Goal: Transaction & Acquisition: Purchase product/service

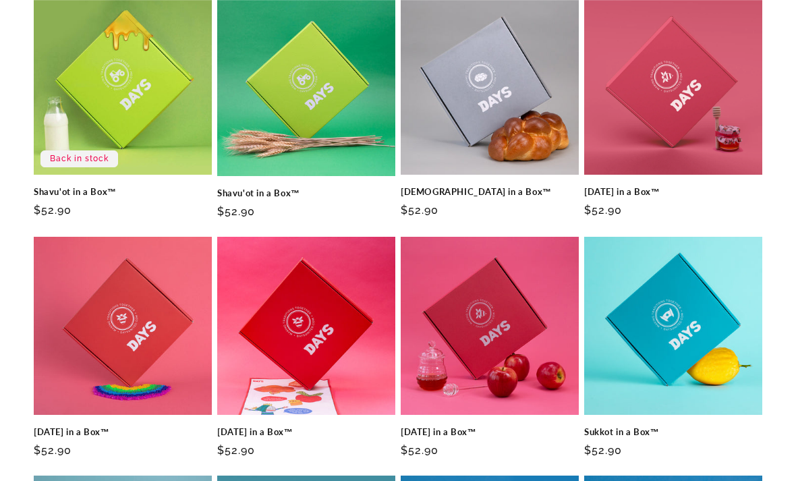
scroll to position [485, 0]
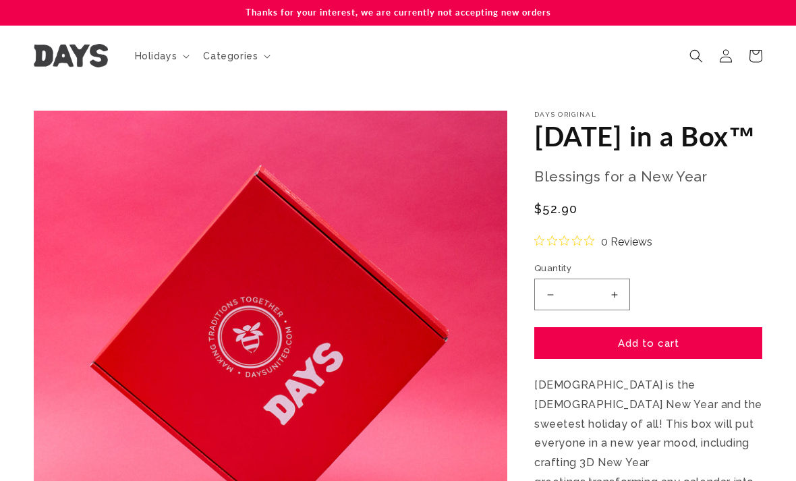
click at [765, 58] on icon at bounding box center [756, 56] width 30 height 30
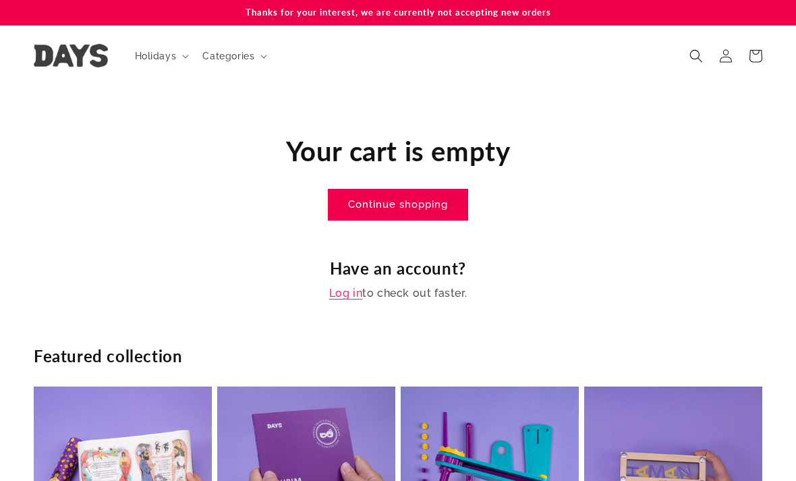
click at [163, 56] on span "Holidays" at bounding box center [156, 56] width 42 height 12
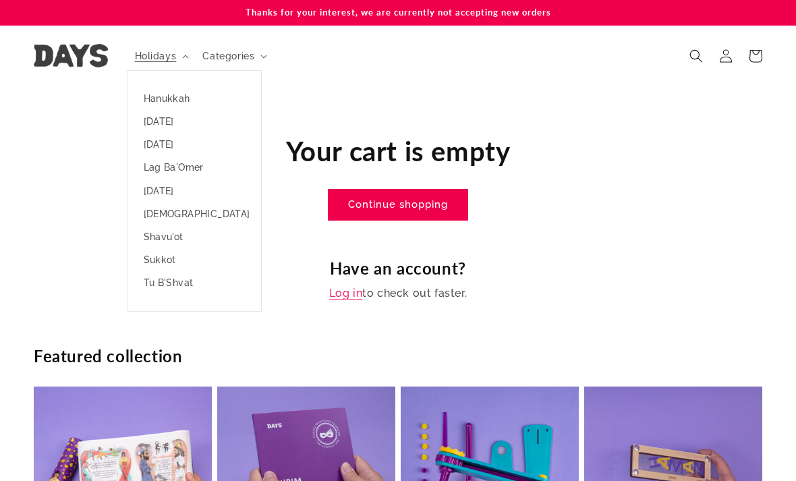
click at [224, 194] on link "[DATE]" at bounding box center [194, 190] width 134 height 23
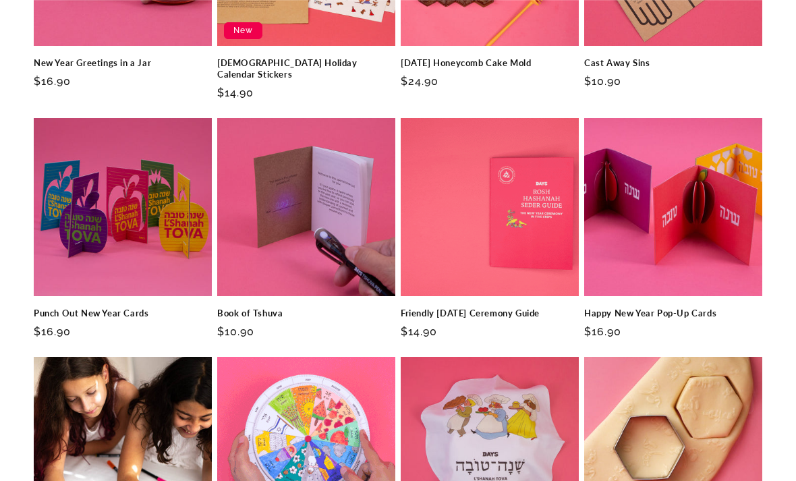
scroll to position [1765, 0]
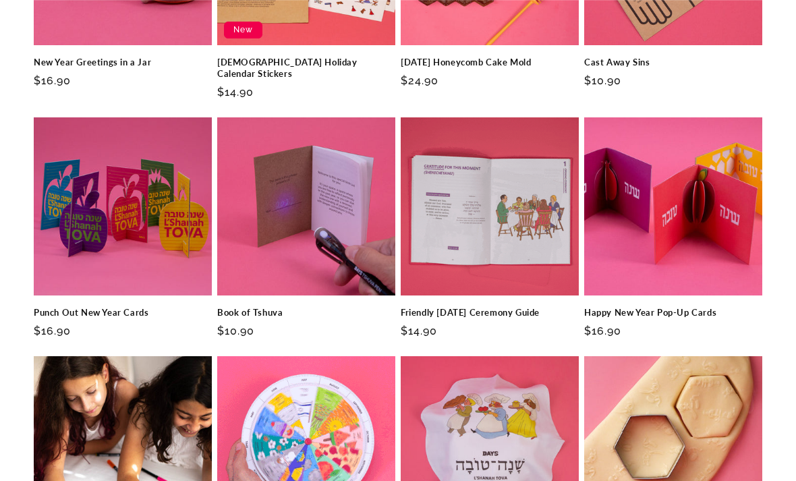
click at [532, 307] on link "Friendly [DATE] Ceremony Guide" at bounding box center [490, 312] width 178 height 11
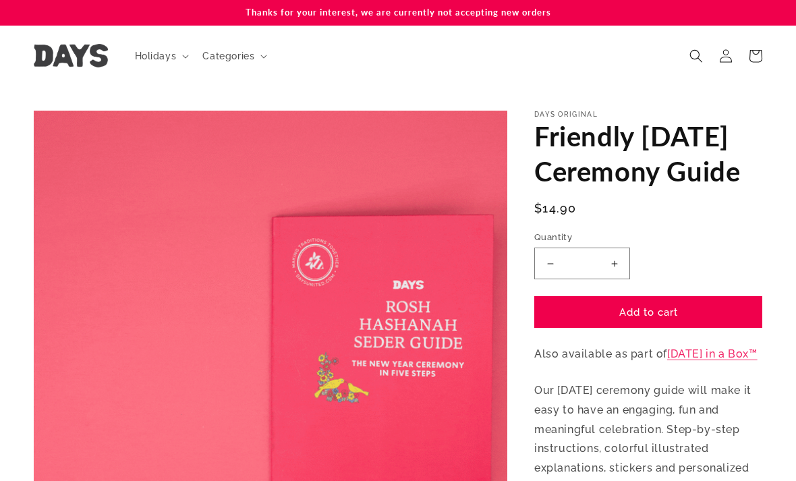
click at [620, 279] on button "Increase quantity for Friendly [DATE] Ceremony Guide" at bounding box center [614, 264] width 30 height 32
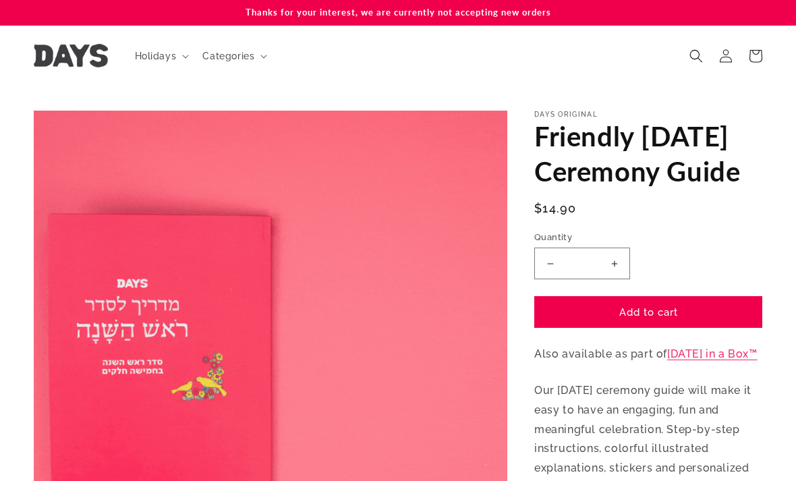
click at [623, 279] on button "Increase quantity for Friendly [DATE] Ceremony Guide" at bounding box center [614, 264] width 30 height 32
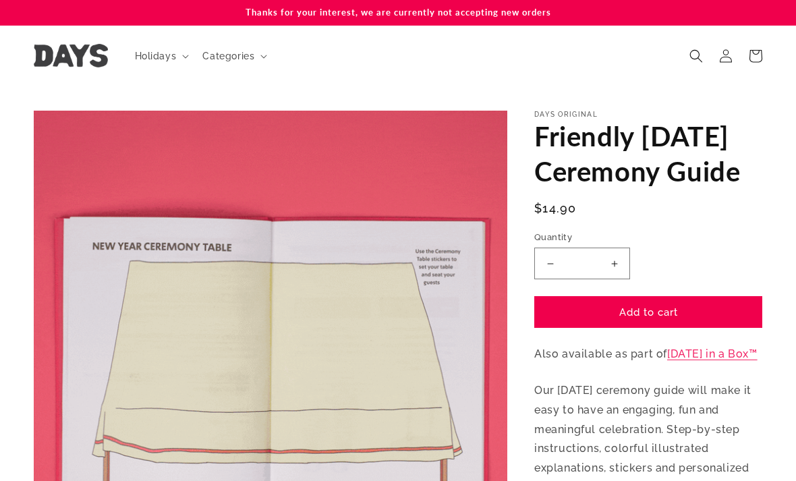
click at [622, 279] on button "Increase quantity for Friendly [DATE] Ceremony Guide" at bounding box center [614, 264] width 30 height 32
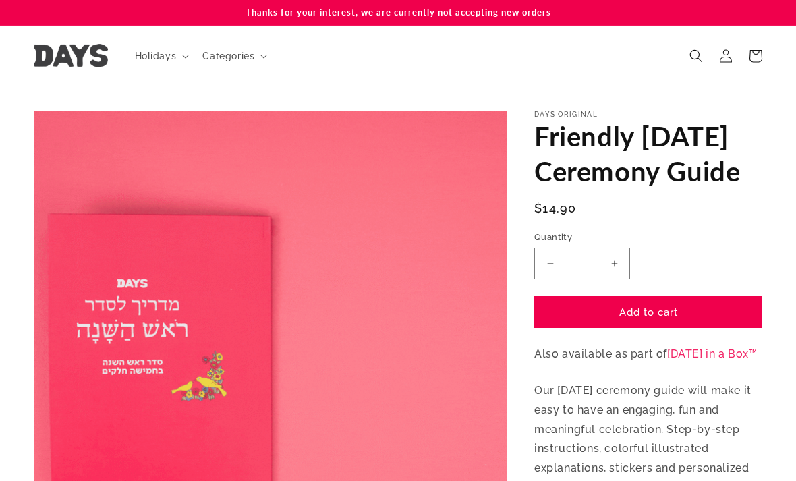
click at [627, 279] on button "Increase quantity for Friendly [DATE] Ceremony Guide" at bounding box center [614, 264] width 30 height 32
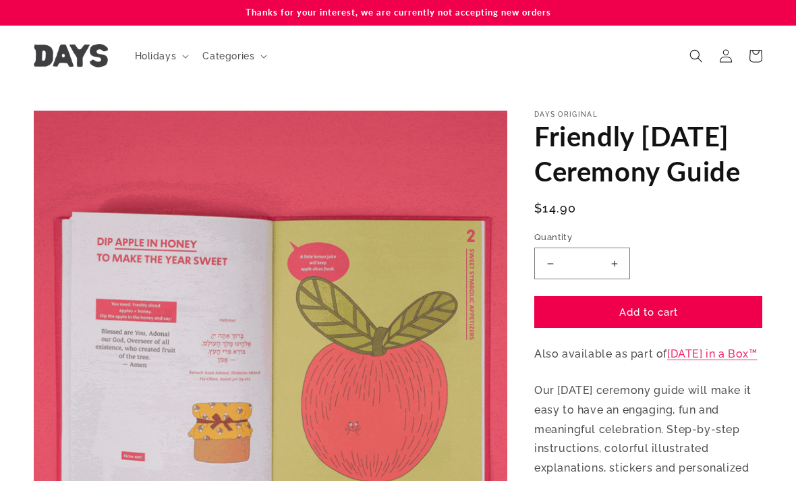
click at [627, 279] on button "Increase quantity for Friendly [DATE] Ceremony Guide" at bounding box center [614, 264] width 30 height 32
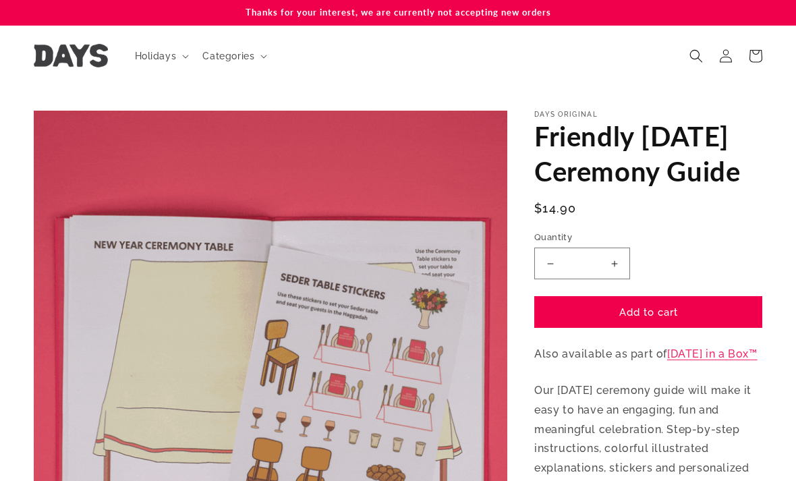
click at [619, 279] on button "Increase quantity for Friendly [DATE] Ceremony Guide" at bounding box center [614, 264] width 30 height 32
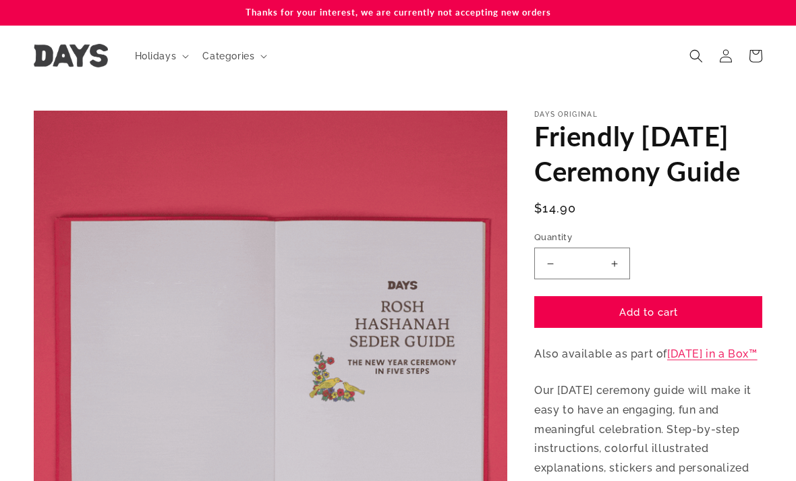
type input "*"
click at [654, 328] on button "Add to cart" at bounding box center [648, 312] width 228 height 32
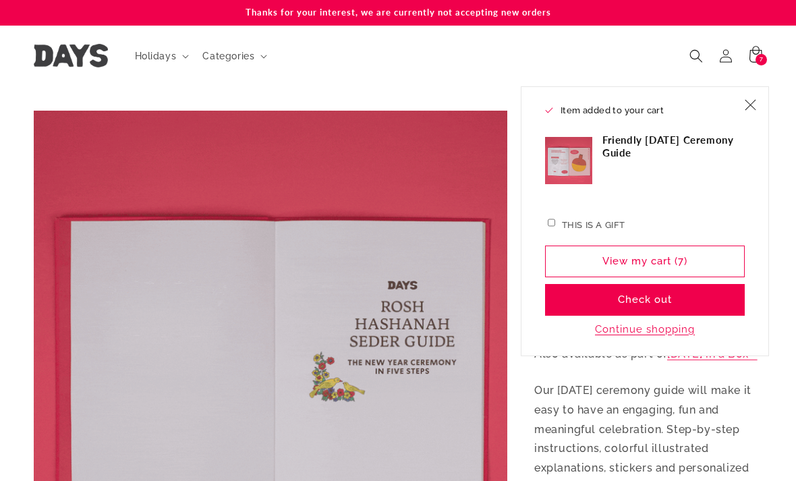
click at [725, 268] on link "View my cart (7)" at bounding box center [645, 262] width 200 height 32
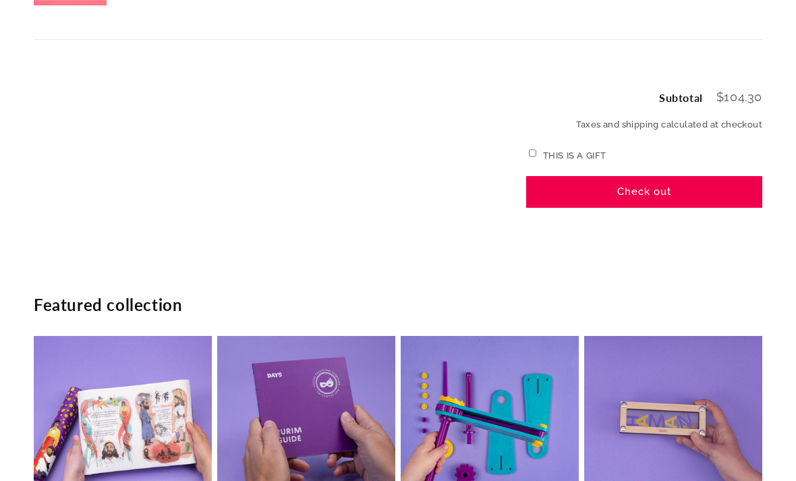
scroll to position [315, 0]
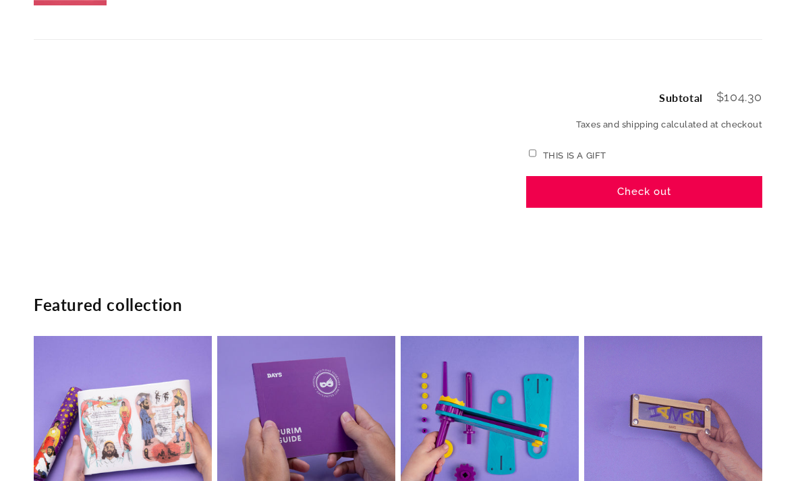
click at [718, 194] on button "Check out" at bounding box center [644, 192] width 236 height 32
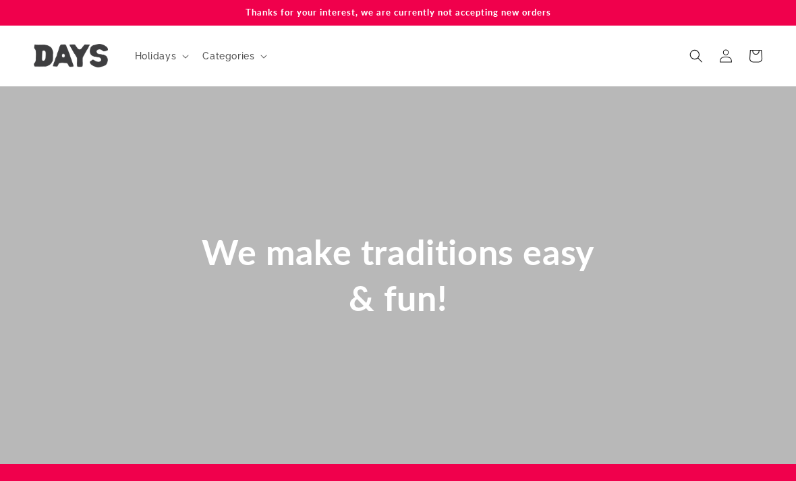
click at [175, 60] on span "Holidays" at bounding box center [156, 56] width 42 height 12
